Goal: Information Seeking & Learning: Check status

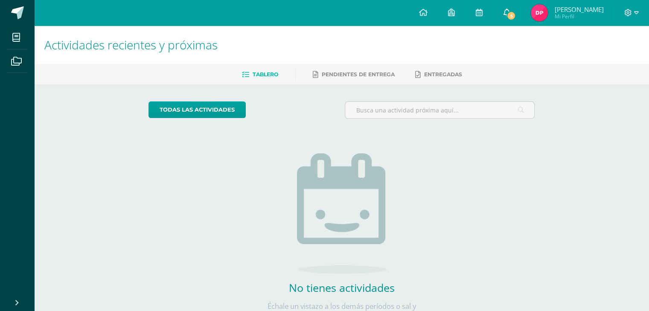
click at [520, 6] on link "5" at bounding box center [506, 13] width 27 height 26
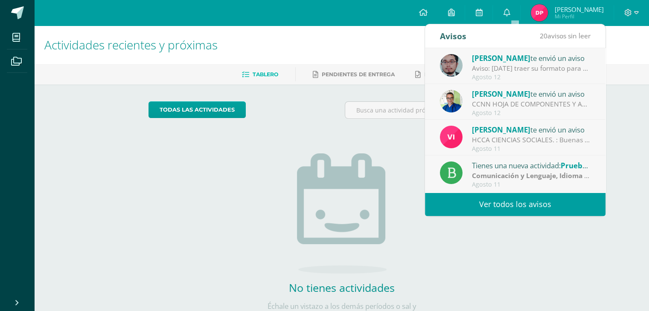
click at [481, 200] on link "Ver todos los avisos" at bounding box center [515, 204] width 180 height 23
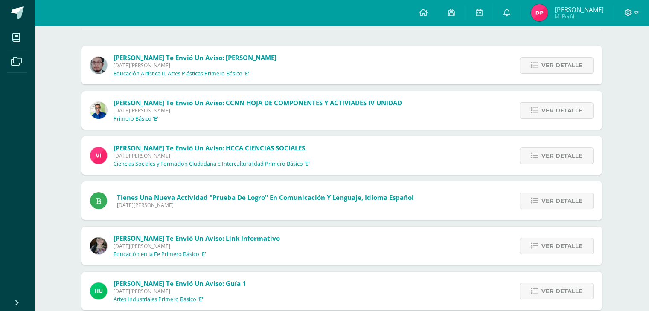
scroll to position [128, 0]
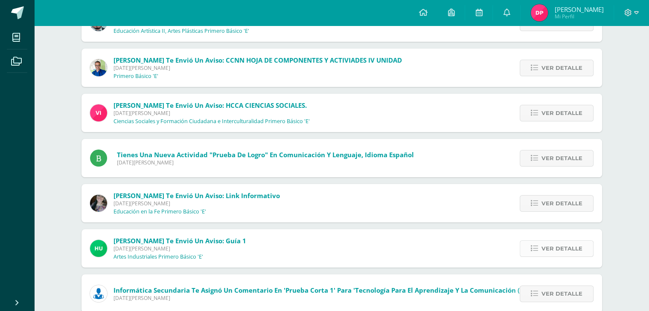
click at [549, 248] on span "Ver detalle" at bounding box center [561, 249] width 41 height 16
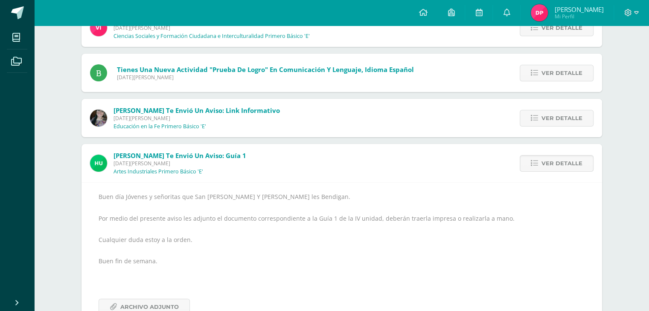
scroll to position [256, 0]
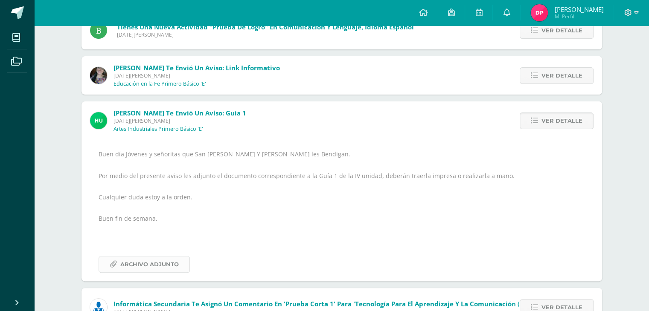
click at [150, 263] on span "Archivo Adjunto" at bounding box center [149, 265] width 58 height 16
